Goal: Information Seeking & Learning: Find specific page/section

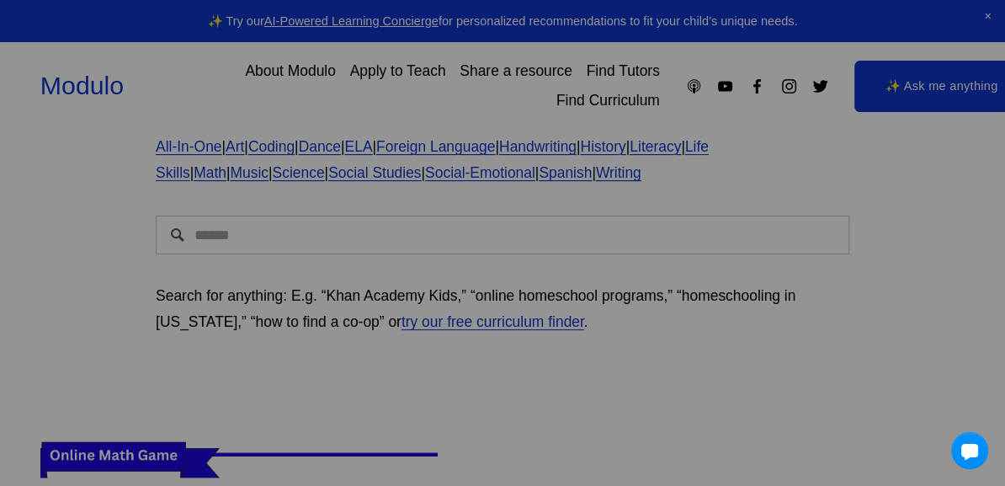
scroll to position [143, 0]
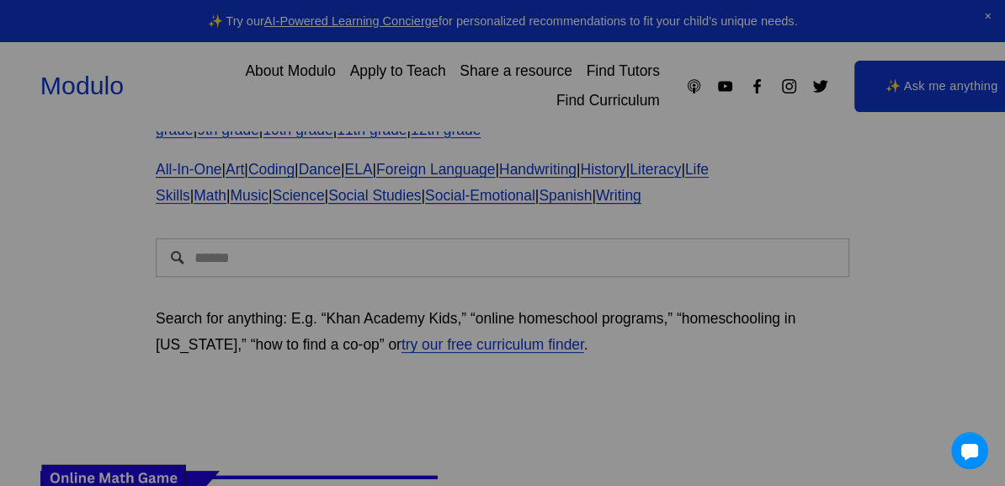
click at [447, 253] on div "We've moved! Check out our brand-new global marketplace for modular learning at…" at bounding box center [503, 242] width 522 height 307
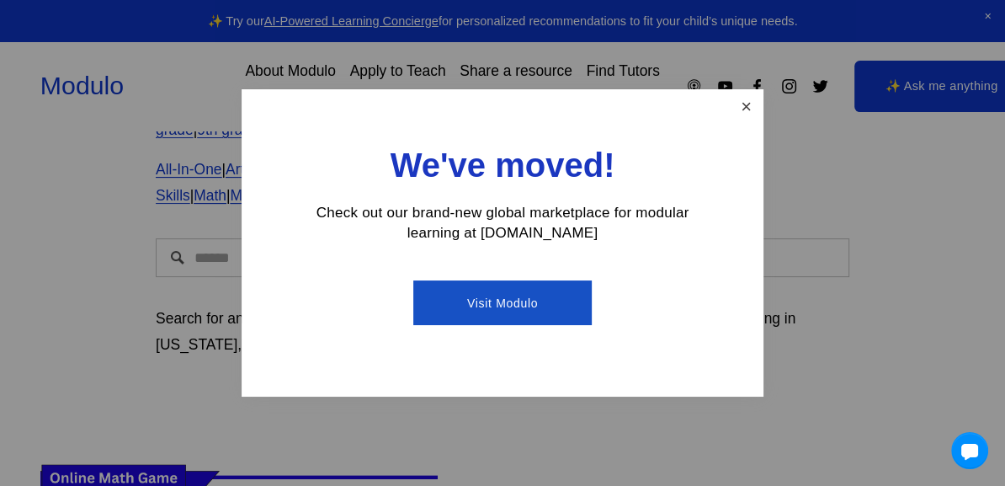
click at [742, 113] on link "Close" at bounding box center [746, 106] width 29 height 29
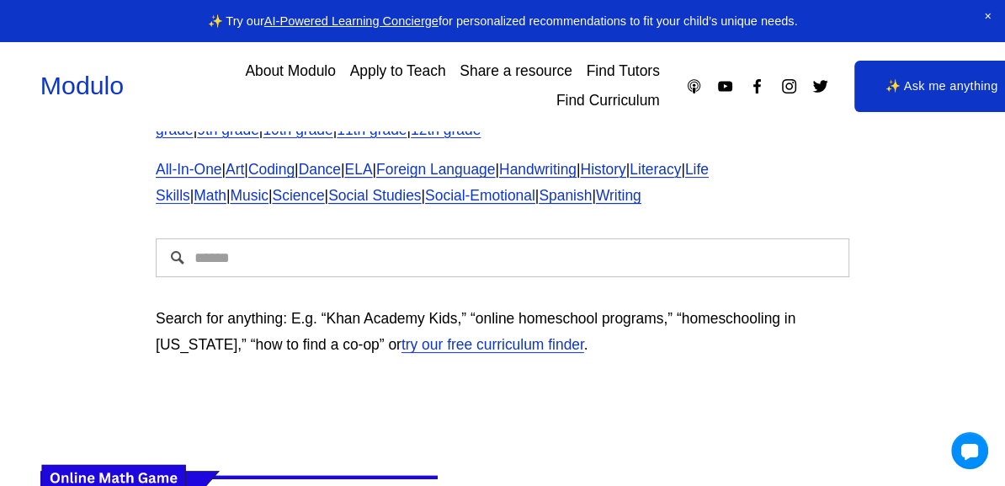
click at [536, 240] on input "Search" at bounding box center [503, 257] width 694 height 39
type input "**********"
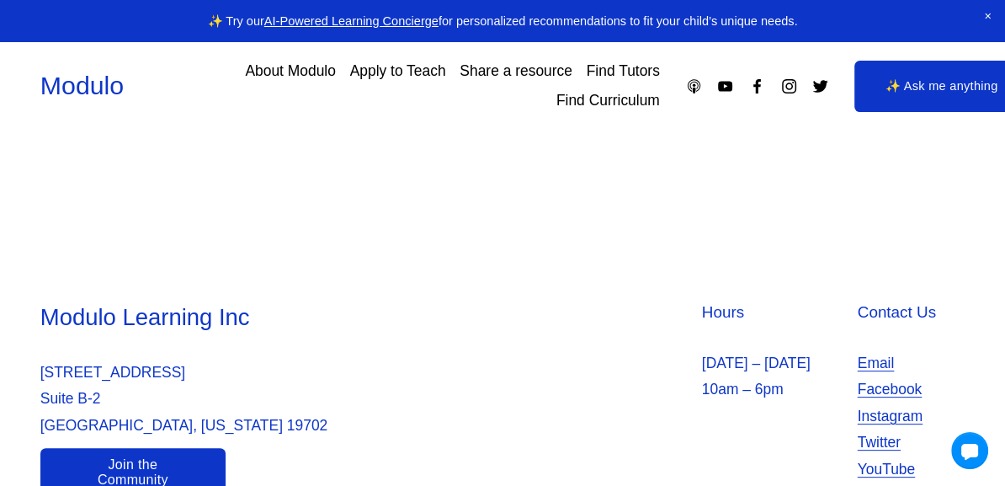
scroll to position [243, 0]
